Goal: Transaction & Acquisition: Obtain resource

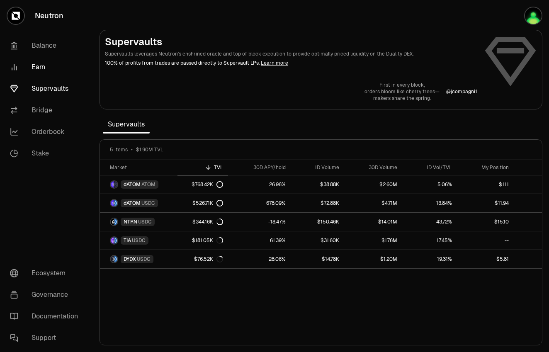
click at [52, 65] on link "Earn" at bounding box center [46, 67] width 86 height 22
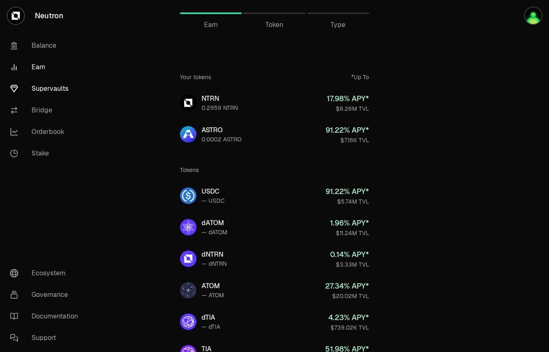
click at [53, 93] on link "Supervaults" at bounding box center [46, 89] width 86 height 22
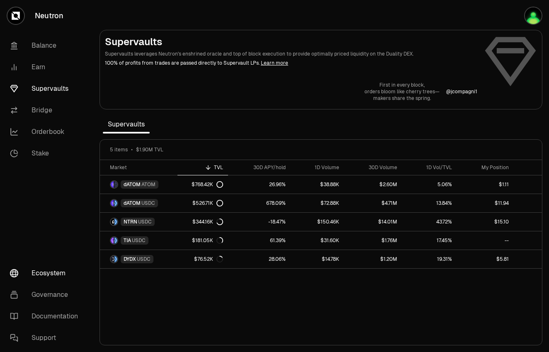
click at [55, 273] on link "Ecosystem" at bounding box center [46, 273] width 86 height 22
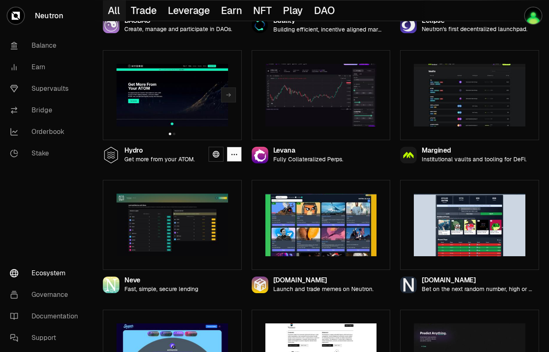
scroll to position [592, 0]
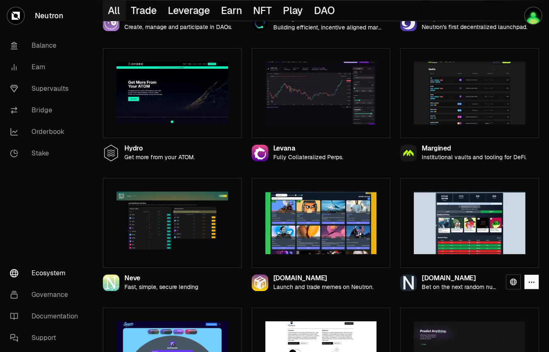
click at [455, 202] on img at bounding box center [468, 222] width 111 height 63
click at [469, 229] on img at bounding box center [468, 222] width 111 height 63
click at [509, 284] on link at bounding box center [512, 281] width 15 height 15
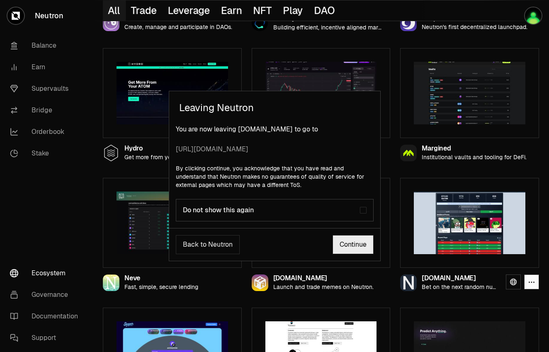
click at [355, 239] on link "Continue" at bounding box center [352, 244] width 41 height 19
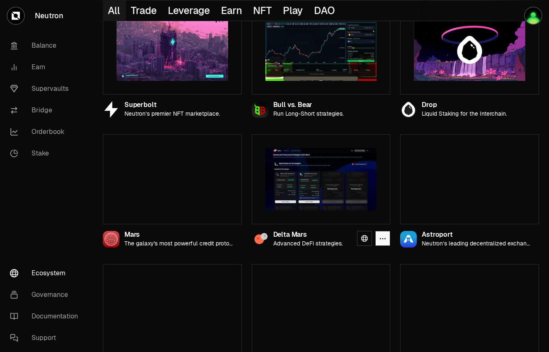
scroll to position [115, 0]
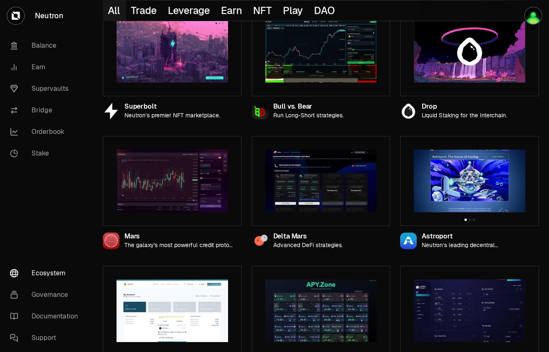
click at [441, 165] on img at bounding box center [468, 181] width 111 height 63
click at [472, 197] on img at bounding box center [468, 181] width 111 height 63
click at [509, 239] on link at bounding box center [512, 239] width 15 height 15
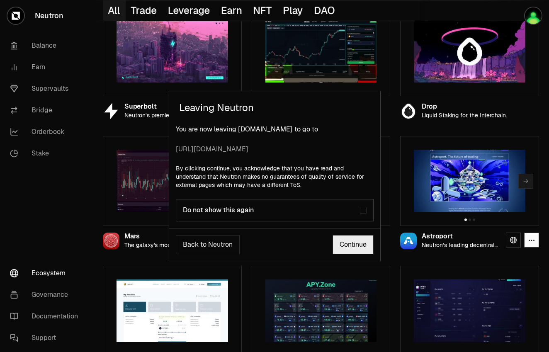
click at [356, 248] on link "Continue" at bounding box center [352, 244] width 41 height 19
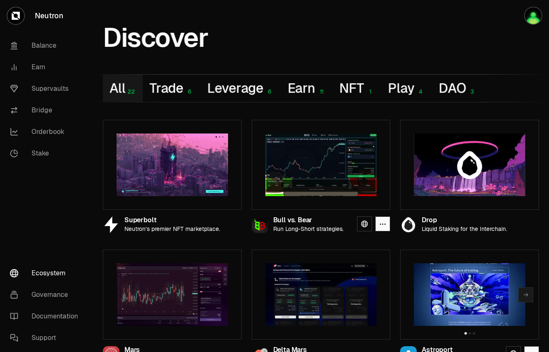
scroll to position [0, 0]
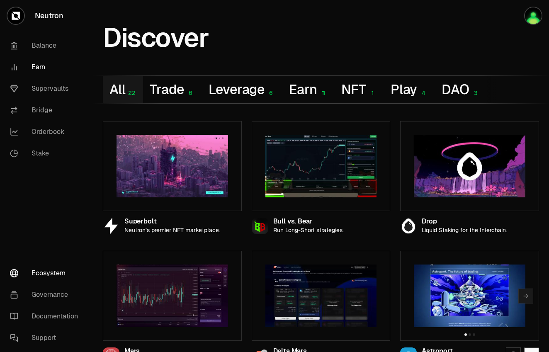
click at [33, 66] on link "Earn" at bounding box center [46, 67] width 86 height 22
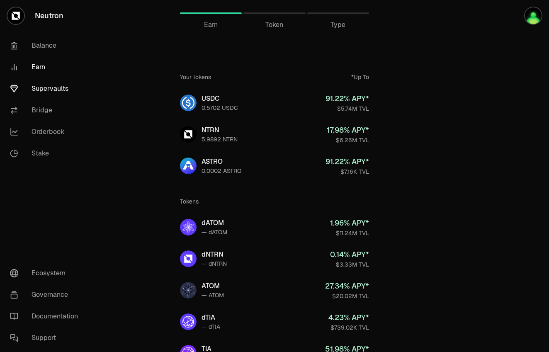
click at [49, 86] on link "Supervaults" at bounding box center [46, 89] width 86 height 22
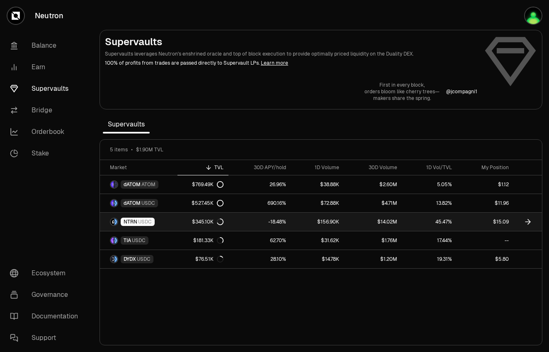
click at [196, 219] on div "$345.10K" at bounding box center [207, 221] width 31 height 7
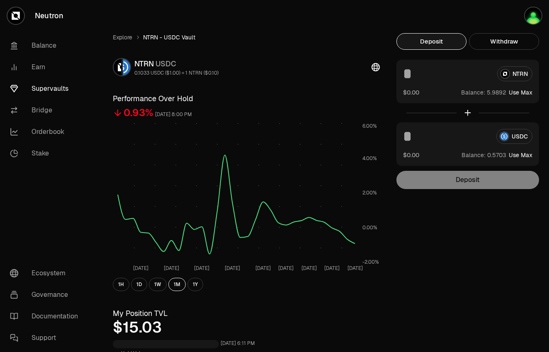
click at [524, 155] on button "Use Max" at bounding box center [520, 155] width 24 height 8
type input "********"
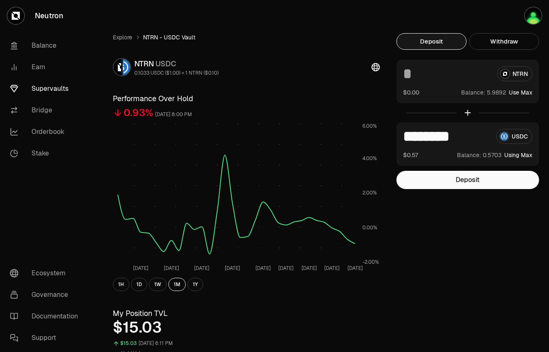
click at [426, 69] on input at bounding box center [446, 73] width 87 height 15
type input "*"
drag, startPoint x: 484, startPoint y: 140, endPoint x: 387, endPoint y: 126, distance: 98.0
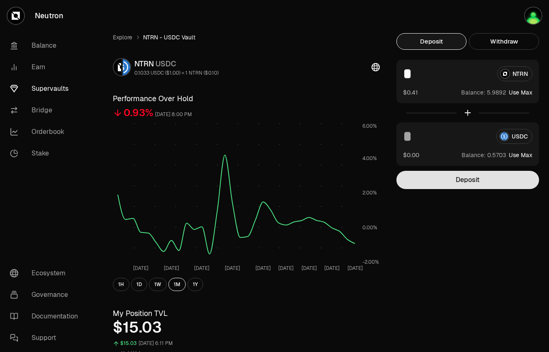
click at [431, 184] on button "Deposit" at bounding box center [467, 180] width 143 height 18
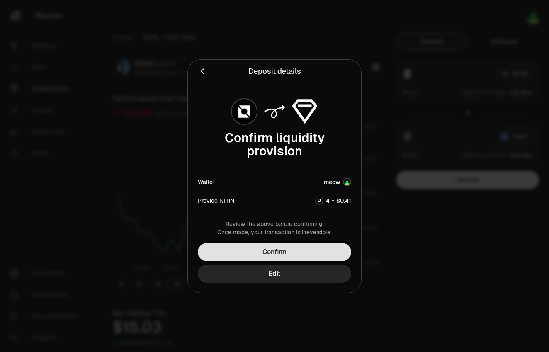
click at [272, 251] on button "Confirm" at bounding box center [274, 252] width 153 height 18
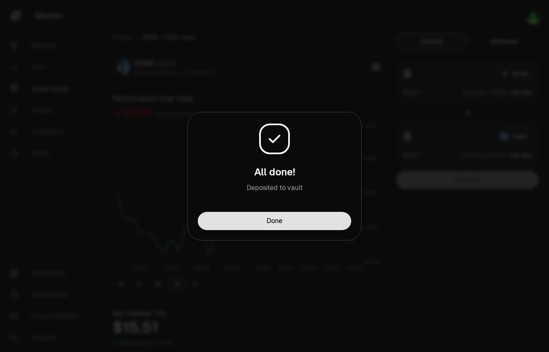
click at [319, 220] on button "Done" at bounding box center [274, 221] width 153 height 18
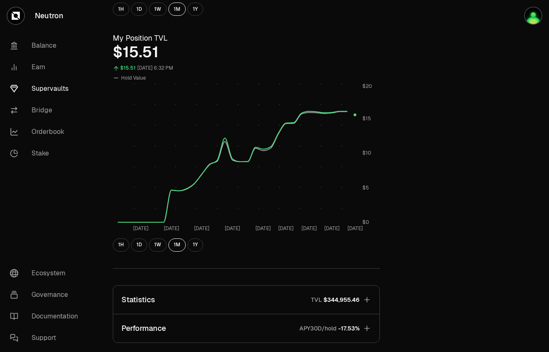
scroll to position [418, 0]
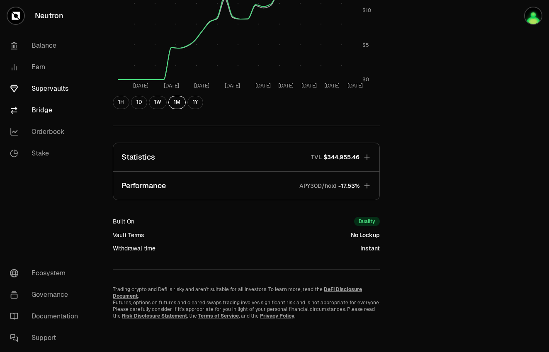
click at [48, 107] on link "Bridge" at bounding box center [46, 110] width 86 height 22
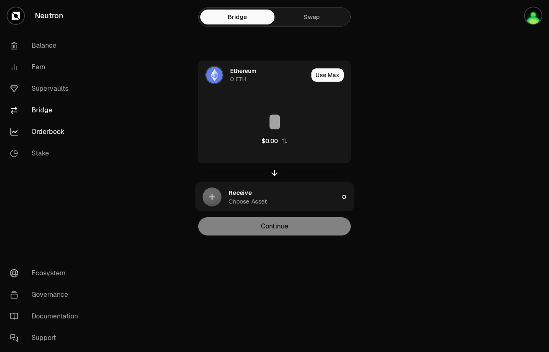
click at [42, 138] on link "Orderbook" at bounding box center [46, 132] width 86 height 22
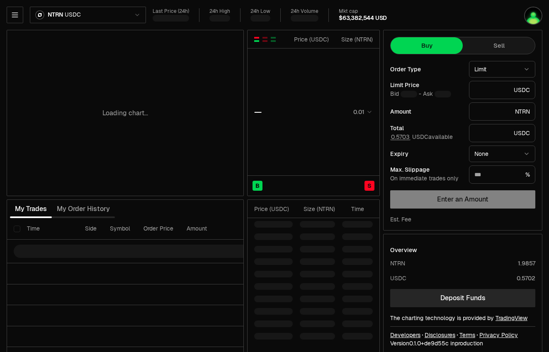
type input "********"
